Goal: Task Accomplishment & Management: Use online tool/utility

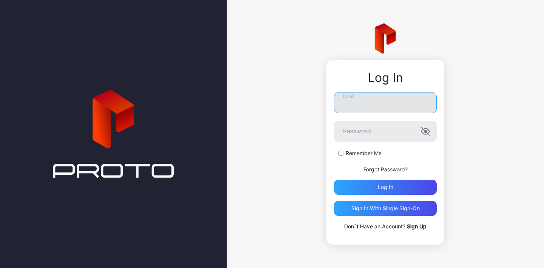
click at [375, 105] on input "Email" at bounding box center [385, 102] width 103 height 21
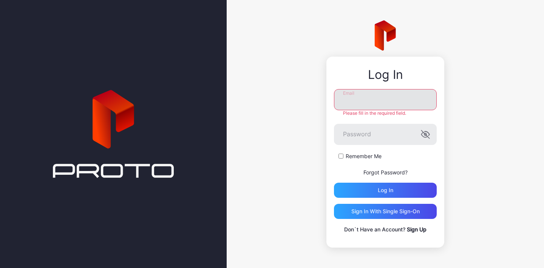
click at [368, 100] on input "Email" at bounding box center [385, 99] width 103 height 21
paste input "**********"
type input "**********"
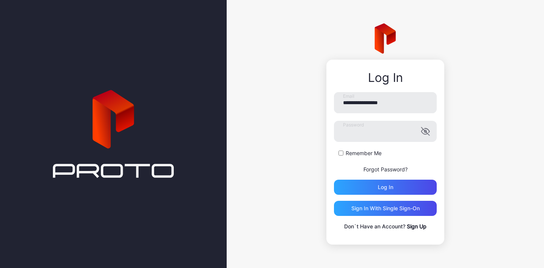
click at [340, 156] on div "Remember Me" at bounding box center [385, 154] width 103 height 8
click at [406, 189] on div "Log in" at bounding box center [385, 187] width 103 height 15
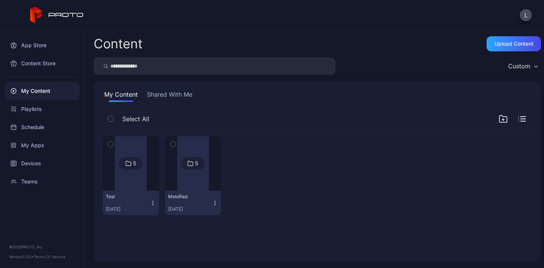
click at [139, 174] on div at bounding box center [131, 163] width 32 height 54
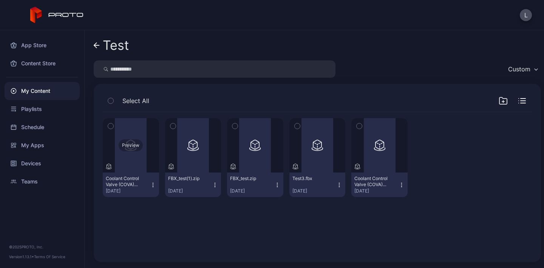
click at [134, 150] on div "Preview" at bounding box center [131, 145] width 24 height 12
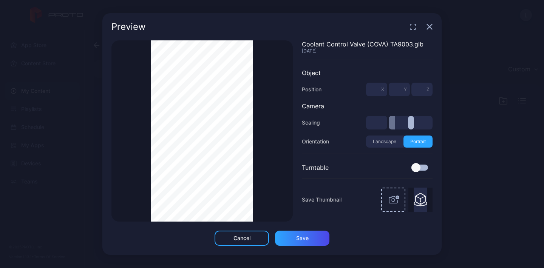
click at [427, 25] on icon "button" at bounding box center [429, 27] width 5 height 5
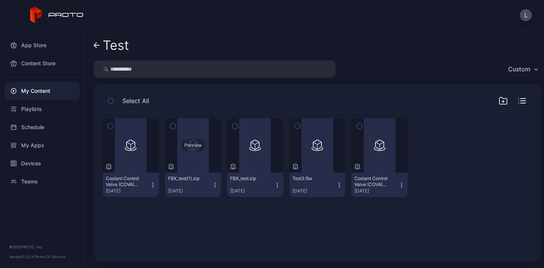
click at [194, 156] on div "Preview" at bounding box center [193, 145] width 56 height 54
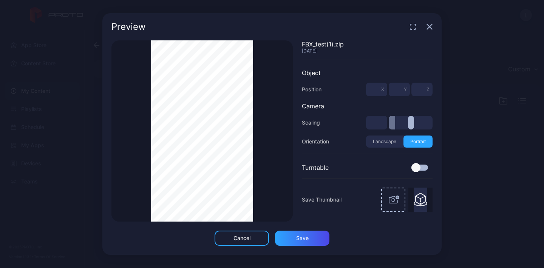
click at [263, 162] on div "Thumbnail Saved" at bounding box center [201, 130] width 181 height 181
click at [213, 32] on div "Preview Thumbnail Saved FBX_test(1).zip [DATE] Object Position * X * Y * Z Came…" at bounding box center [271, 134] width 339 height 242
click at [429, 27] on icon "button" at bounding box center [429, 27] width 6 height 6
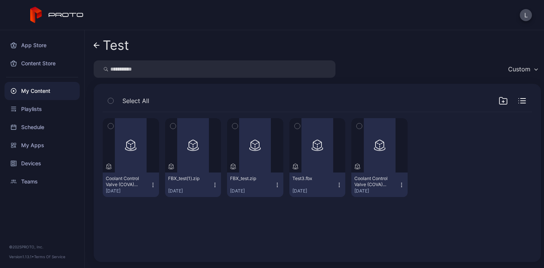
click at [498, 99] on icon "button" at bounding box center [502, 100] width 9 height 9
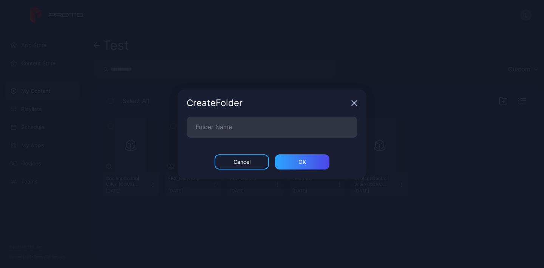
click at [353, 103] on icon "button" at bounding box center [354, 103] width 5 height 5
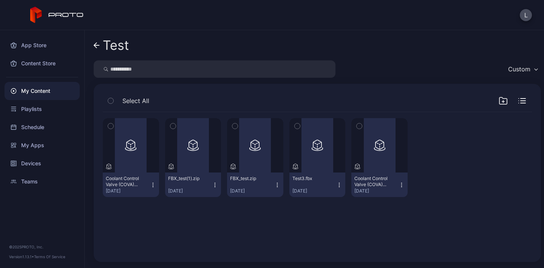
click at [479, 162] on div "Preview Coolant Control Valve (COVA) TA9003.glb [DATE] Preview FBX_test(1).zip …" at bounding box center [317, 157] width 429 height 91
click at [99, 47] on icon at bounding box center [97, 45] width 6 height 6
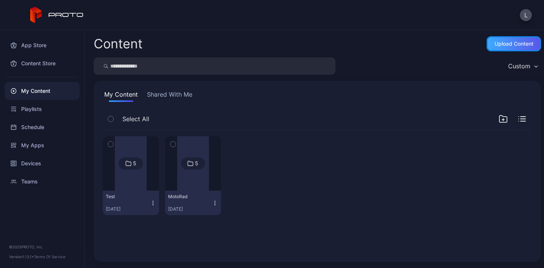
click at [511, 46] on div "Upload Content" at bounding box center [513, 44] width 39 height 6
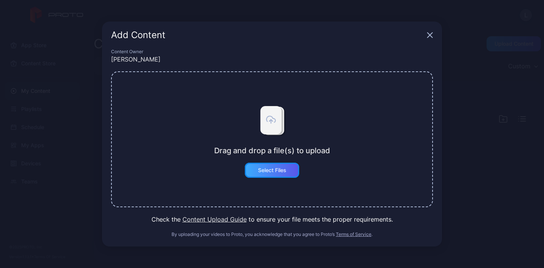
click at [274, 169] on div "Select Files" at bounding box center [272, 170] width 28 height 6
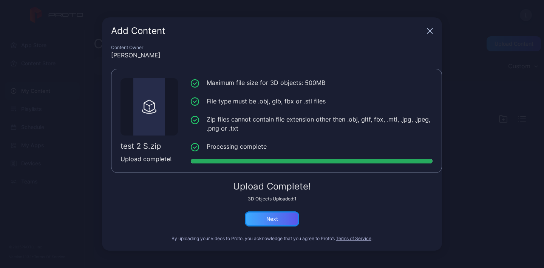
click at [282, 219] on div "Next" at bounding box center [272, 218] width 54 height 15
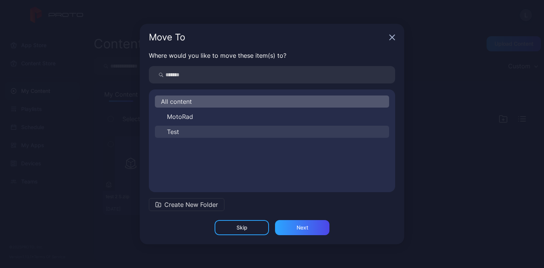
click at [215, 131] on button "Test" at bounding box center [272, 132] width 234 height 12
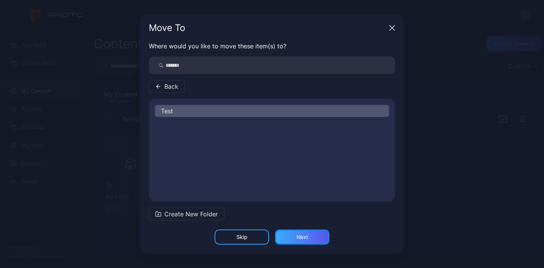
click at [304, 236] on div "Next" at bounding box center [302, 237] width 12 height 6
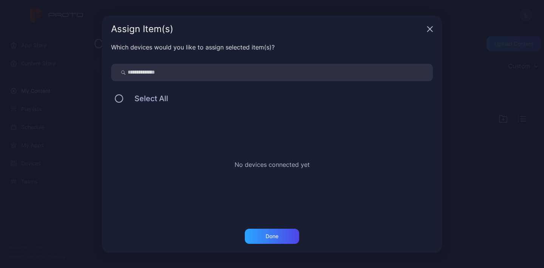
click at [429, 31] on icon "button" at bounding box center [430, 29] width 6 height 6
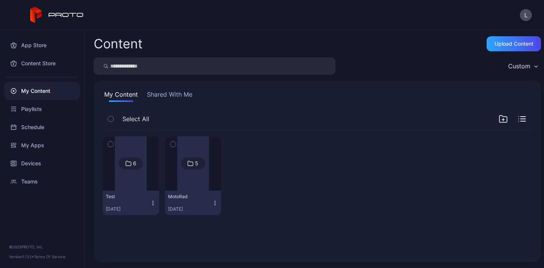
click at [114, 145] on button "button" at bounding box center [111, 144] width 16 height 16
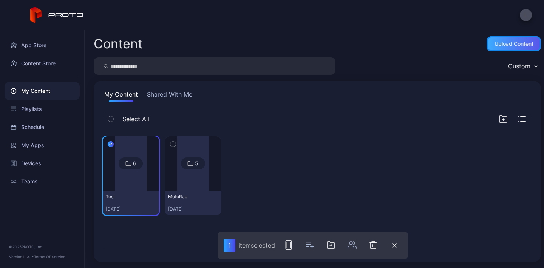
click at [496, 46] on div "Upload Content" at bounding box center [513, 44] width 39 height 6
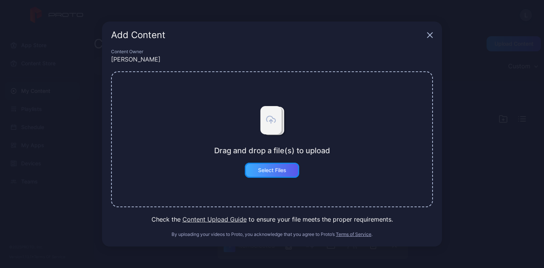
click at [277, 169] on div "Select Files" at bounding box center [272, 170] width 28 height 6
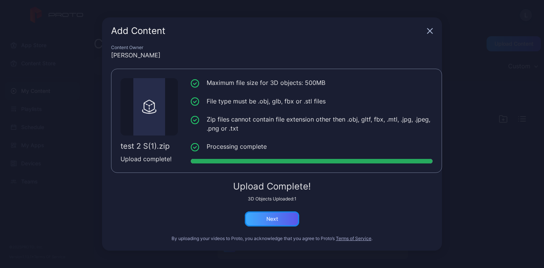
click at [281, 221] on div "Next" at bounding box center [272, 218] width 54 height 15
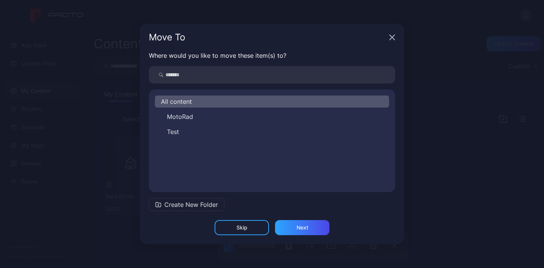
drag, startPoint x: 230, startPoint y: 39, endPoint x: 282, endPoint y: 50, distance: 52.9
click at [282, 50] on div "Move To" at bounding box center [272, 37] width 264 height 27
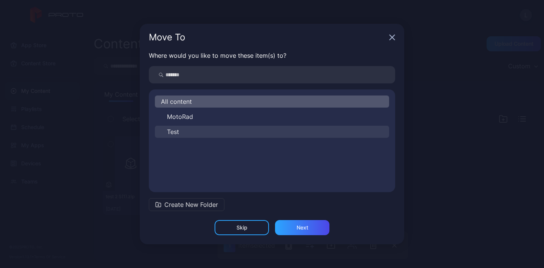
click at [176, 129] on span "Test" at bounding box center [173, 131] width 12 height 9
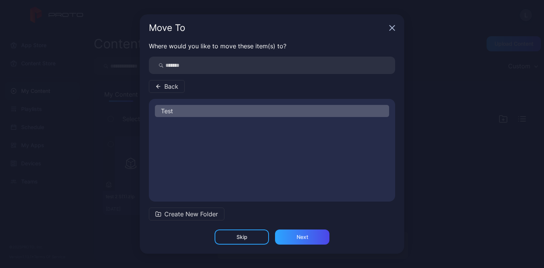
click at [176, 110] on div "Test" at bounding box center [272, 111] width 234 height 12
click at [297, 240] on div "Next" at bounding box center [302, 237] width 54 height 15
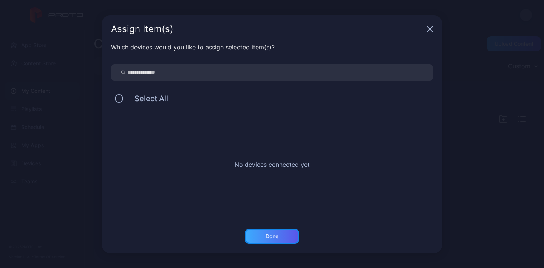
click at [270, 235] on div "Done" at bounding box center [271, 236] width 13 height 6
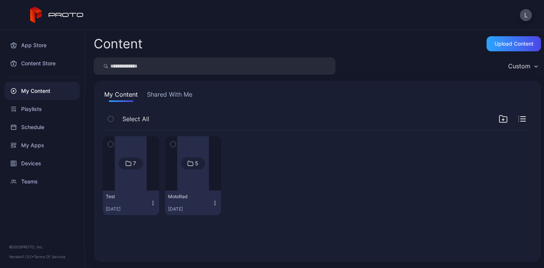
click at [135, 182] on div at bounding box center [131, 163] width 32 height 54
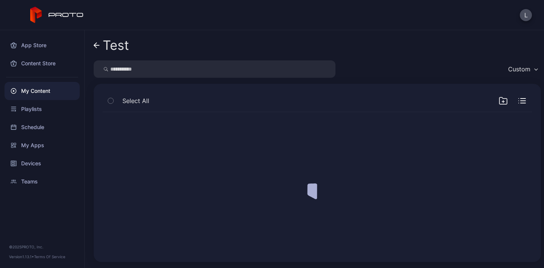
click at [135, 182] on div at bounding box center [317, 182] width 441 height 153
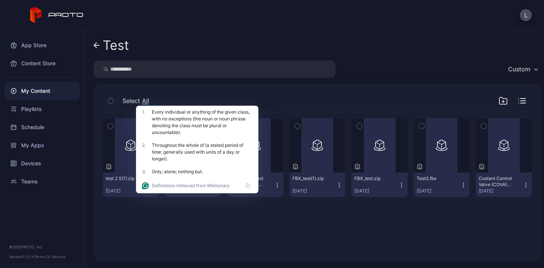
click at [390, 231] on div "Preview test 2 S(1).zip [DATE] Preview test 2 S.zip [DATE] Preview Coolant Cont…" at bounding box center [317, 182] width 441 height 153
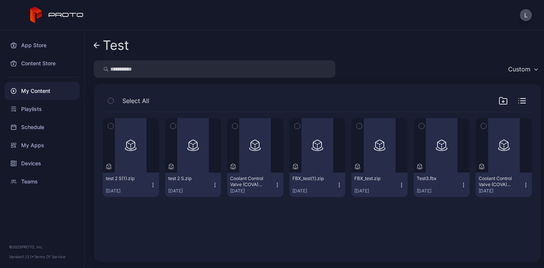
click at [109, 126] on icon "button" at bounding box center [110, 126] width 5 height 8
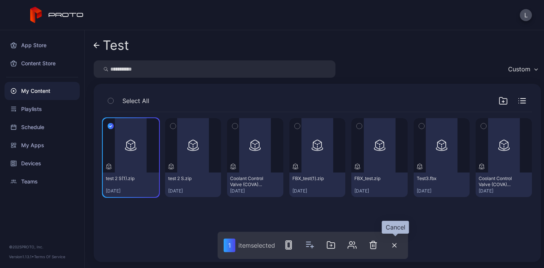
click at [394, 246] on icon "button" at bounding box center [394, 246] width 4 height 4
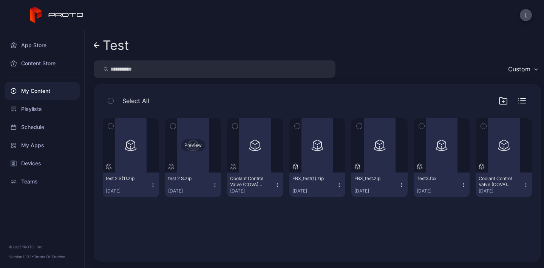
click at [192, 154] on div "Preview" at bounding box center [193, 145] width 56 height 54
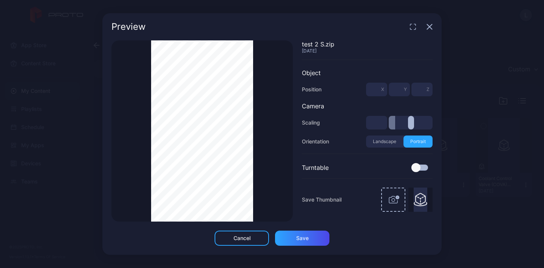
click at [431, 25] on icon "button" at bounding box center [429, 27] width 6 height 6
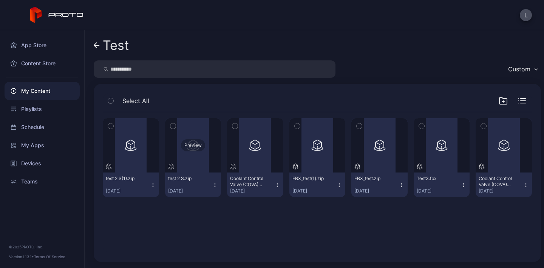
click at [194, 153] on div "Preview" at bounding box center [193, 145] width 56 height 54
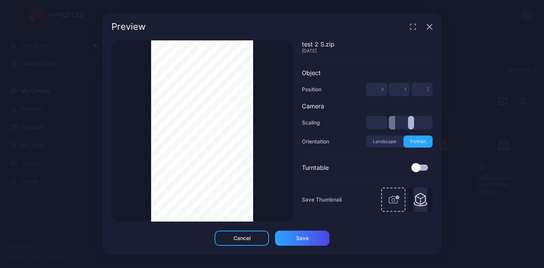
click at [429, 26] on icon "button" at bounding box center [429, 27] width 5 height 5
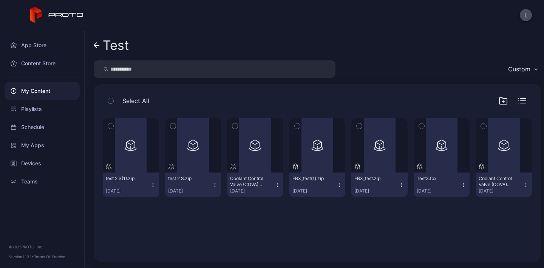
click at [173, 128] on icon "button" at bounding box center [172, 126] width 5 height 8
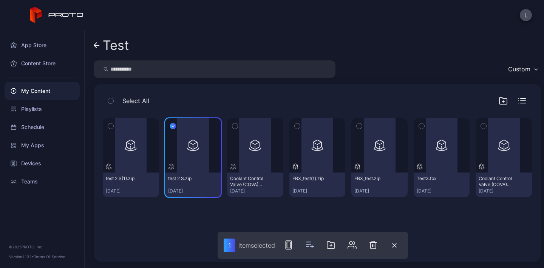
click at [111, 127] on icon "button" at bounding box center [110, 126] width 5 height 8
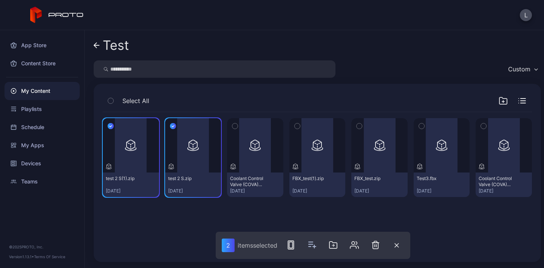
click at [170, 126] on icon "button" at bounding box center [173, 126] width 6 height 8
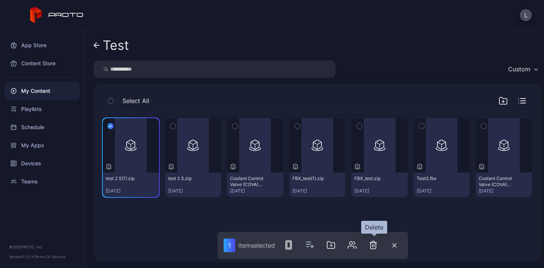
click at [374, 246] on icon "button" at bounding box center [373, 245] width 9 height 9
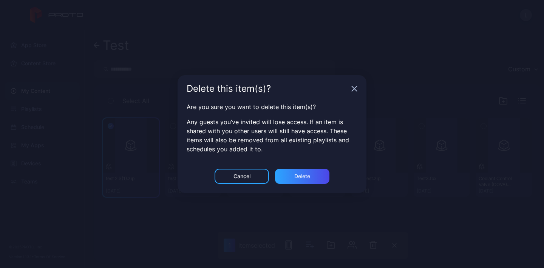
click at [356, 89] on icon "button" at bounding box center [354, 89] width 6 height 6
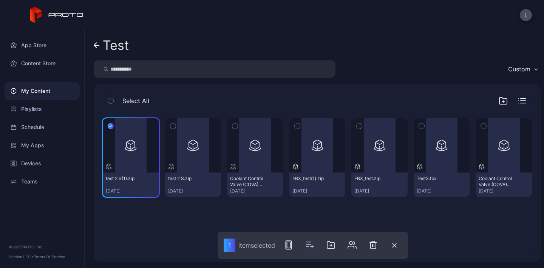
click at [399, 216] on div "Preview test 2 S(1).zip [DATE] Preview test 2 S.zip [DATE] Preview Coolant Cont…" at bounding box center [317, 182] width 441 height 153
click at [110, 128] on icon "button" at bounding box center [111, 126] width 6 height 8
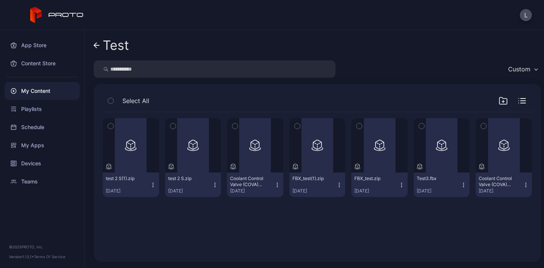
click at [153, 235] on div "Preview test 2 S(1).zip [DATE] Preview test 2 S.zip [DATE] Preview Coolant Cont…" at bounding box center [317, 182] width 441 height 153
click at [219, 225] on div "Preview test 2 S(1).zip [DATE] Preview test 2 S.zip [DATE] Preview Coolant Cont…" at bounding box center [317, 182] width 441 height 153
click at [369, 160] on div "Preview" at bounding box center [379, 145] width 56 height 54
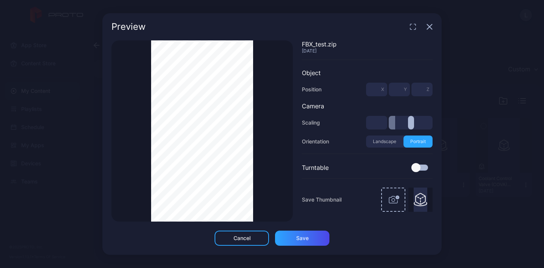
click at [429, 26] on icon "button" at bounding box center [429, 27] width 5 height 5
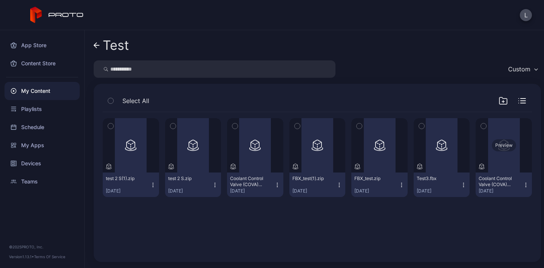
click at [494, 159] on div "Preview" at bounding box center [503, 145] width 56 height 54
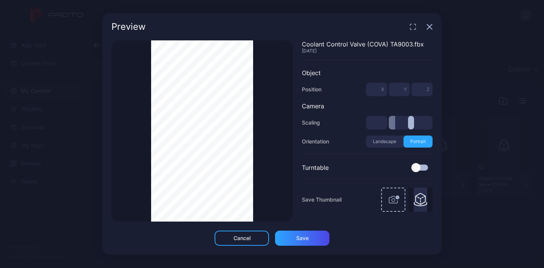
click at [431, 27] on icon "button" at bounding box center [429, 27] width 6 height 6
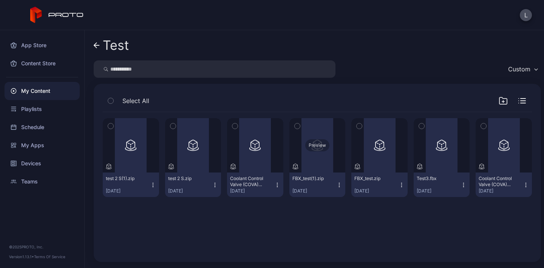
click at [311, 167] on div "Preview" at bounding box center [317, 145] width 56 height 54
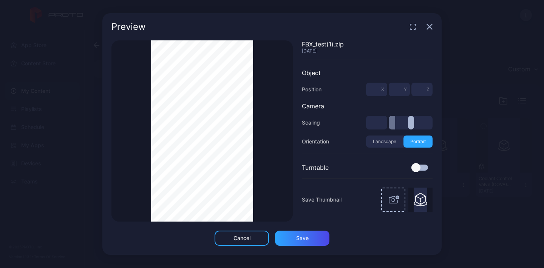
click at [430, 28] on icon "button" at bounding box center [429, 27] width 5 height 5
